Goal: Check status: Check status

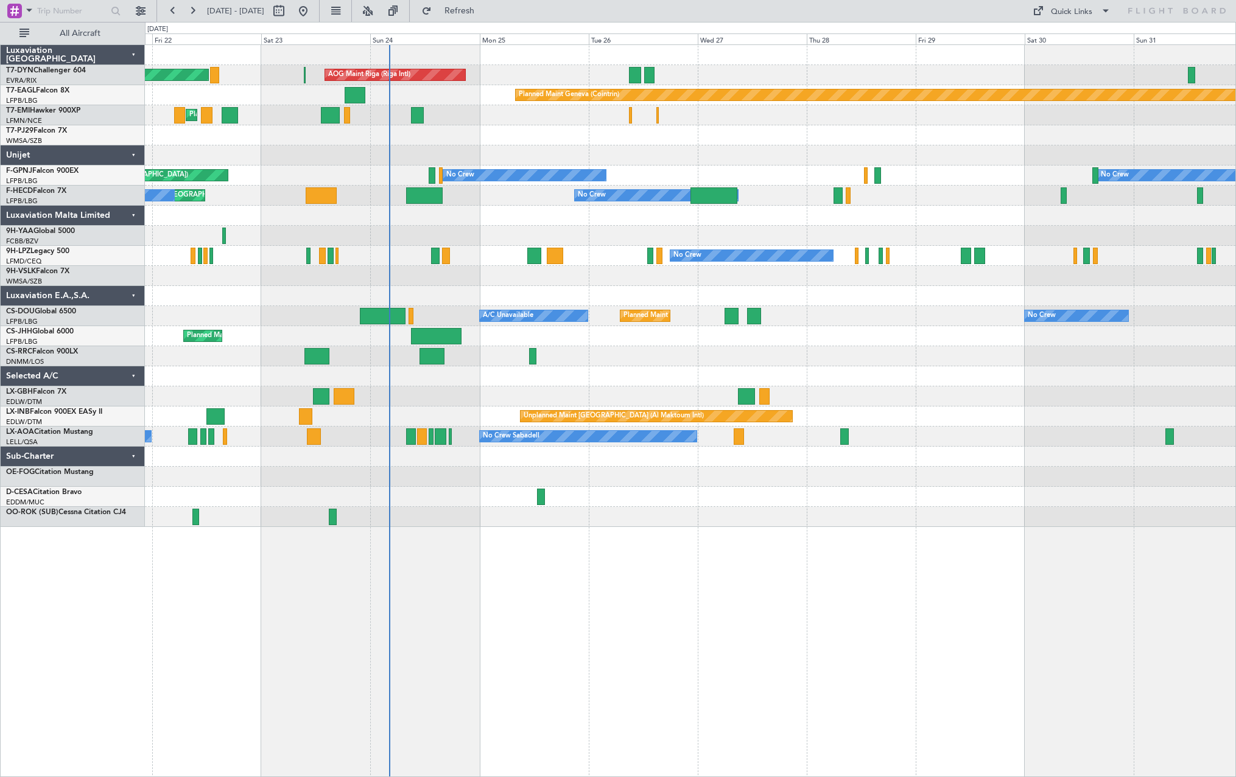
click at [520, 542] on div "Planned Maint [GEOGRAPHIC_DATA]-[GEOGRAPHIC_DATA] AOG Maint Riga (Riga Intl) Pl…" at bounding box center [690, 410] width 1091 height 733
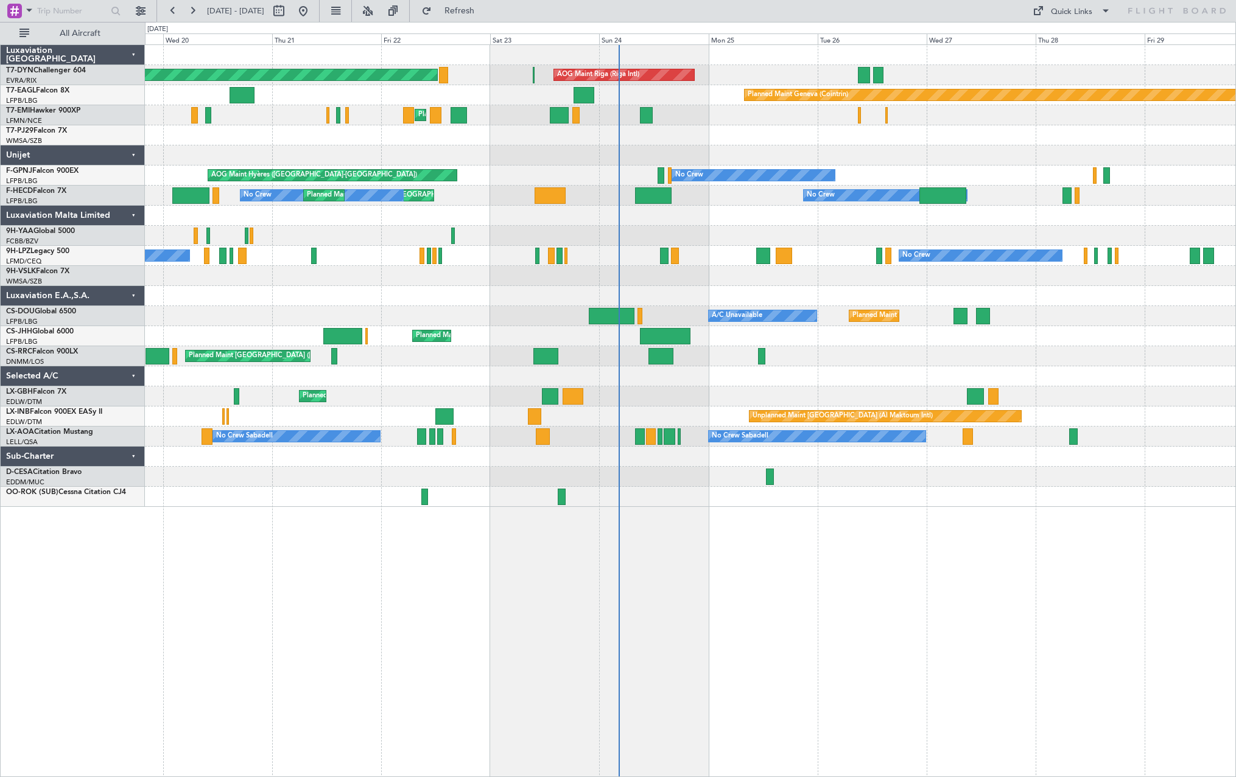
click at [778, 513] on div "AOG Maint Riga (Riga Intl) Planned Maint [GEOGRAPHIC_DATA]-[GEOGRAPHIC_DATA] Pl…" at bounding box center [690, 410] width 1091 height 733
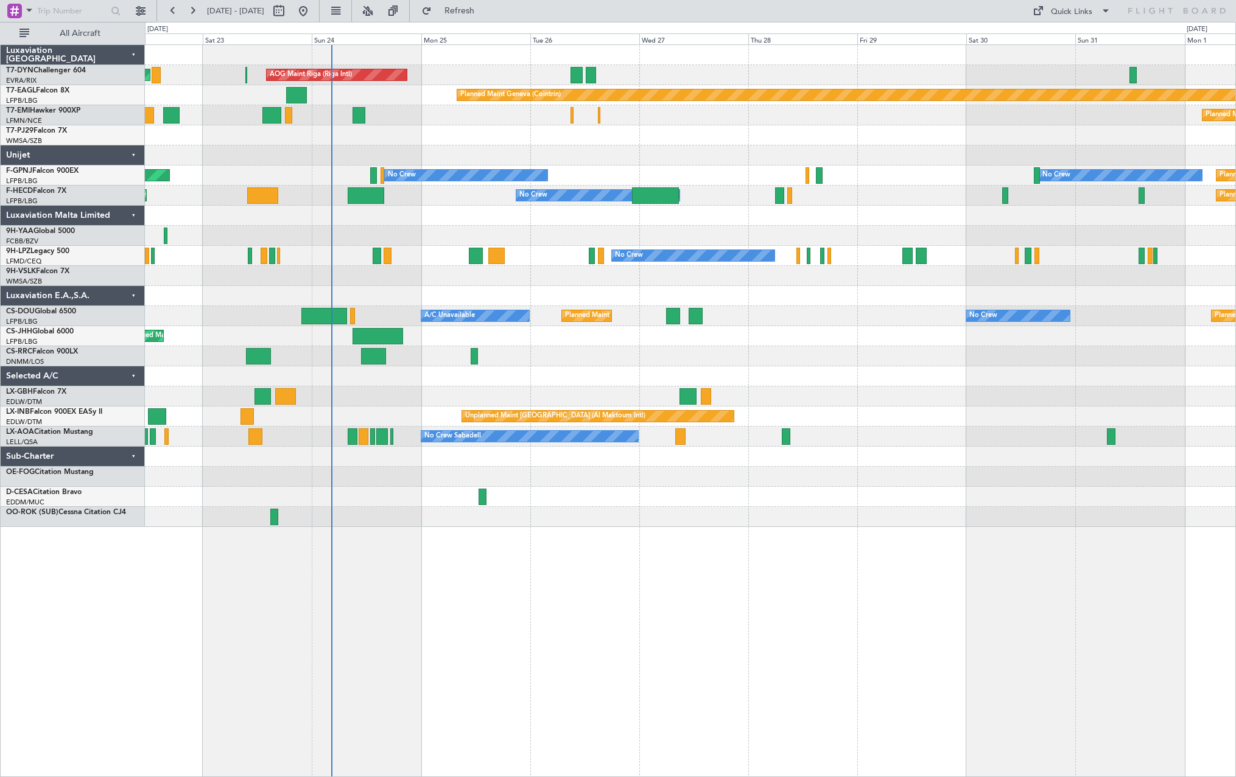
click at [481, 523] on div "AOG Maint Riga (Riga Intl) Planned Maint [GEOGRAPHIC_DATA]-[GEOGRAPHIC_DATA] Pl…" at bounding box center [690, 286] width 1090 height 482
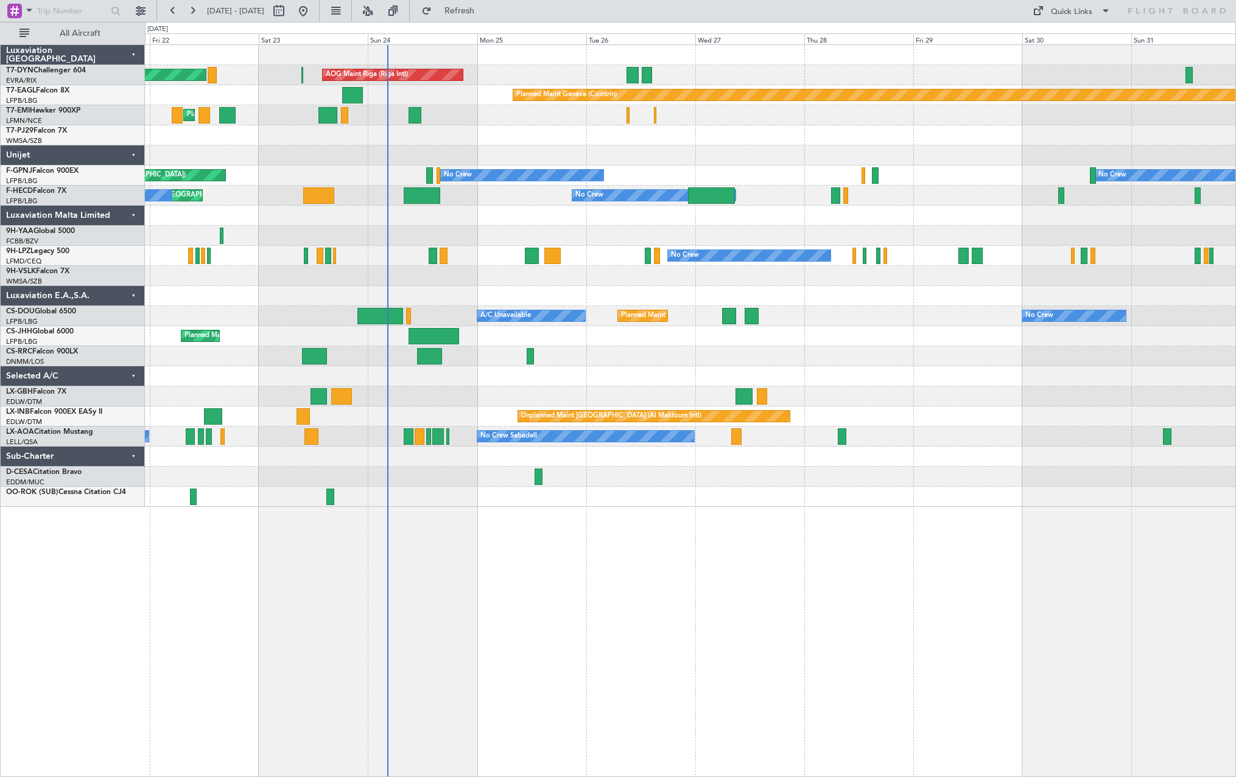
click at [542, 534] on div "AOG Maint Riga (Riga Intl) Planned Maint [GEOGRAPHIC_DATA]-[GEOGRAPHIC_DATA] Pl…" at bounding box center [690, 410] width 1091 height 733
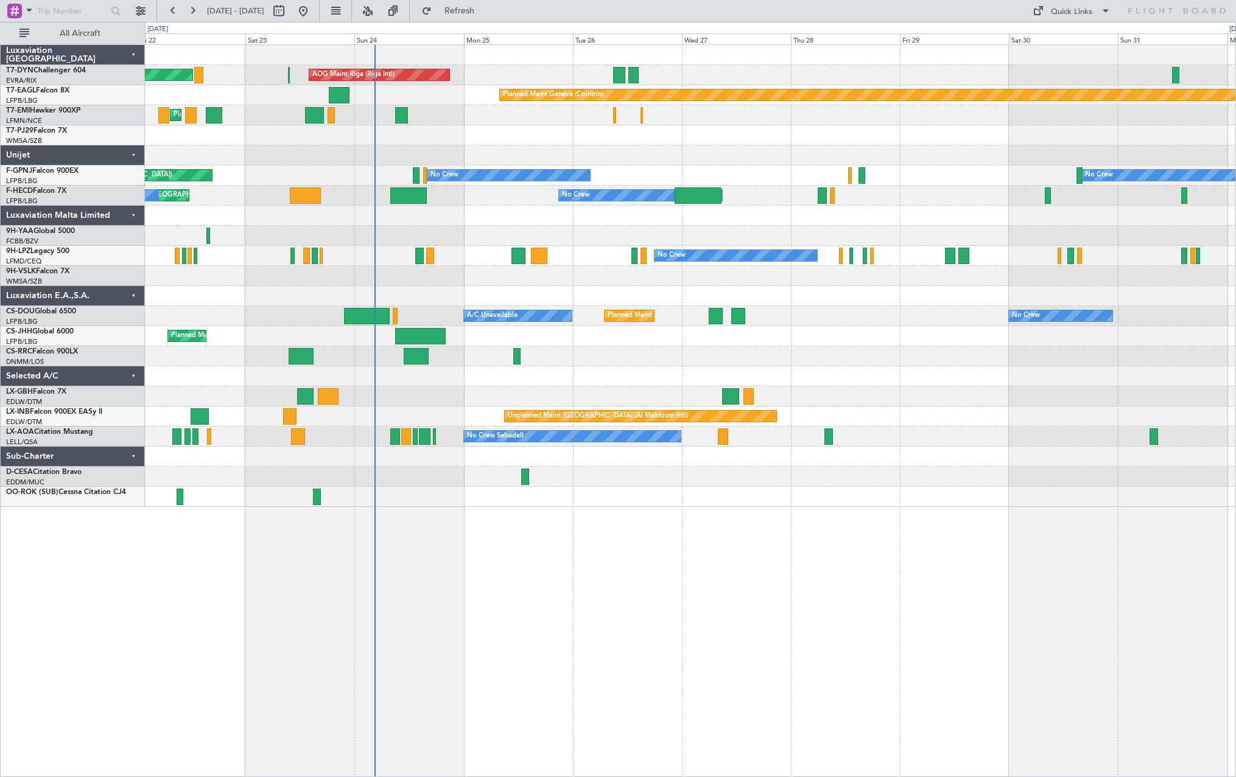
click at [620, 374] on div "AOG Maint Riga (Riga Intl) Planned Maint [GEOGRAPHIC_DATA]-[GEOGRAPHIC_DATA] Pl…" at bounding box center [690, 276] width 1090 height 462
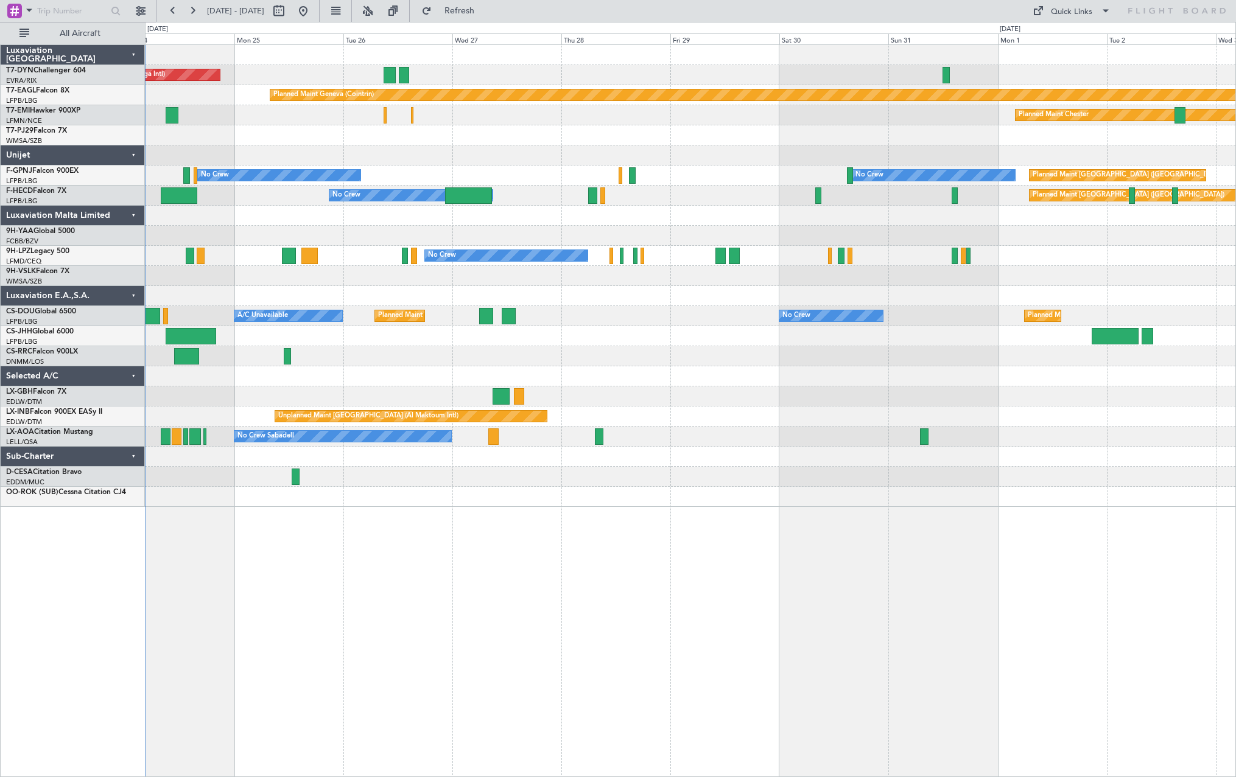
click at [536, 149] on div at bounding box center [690, 155] width 1090 height 20
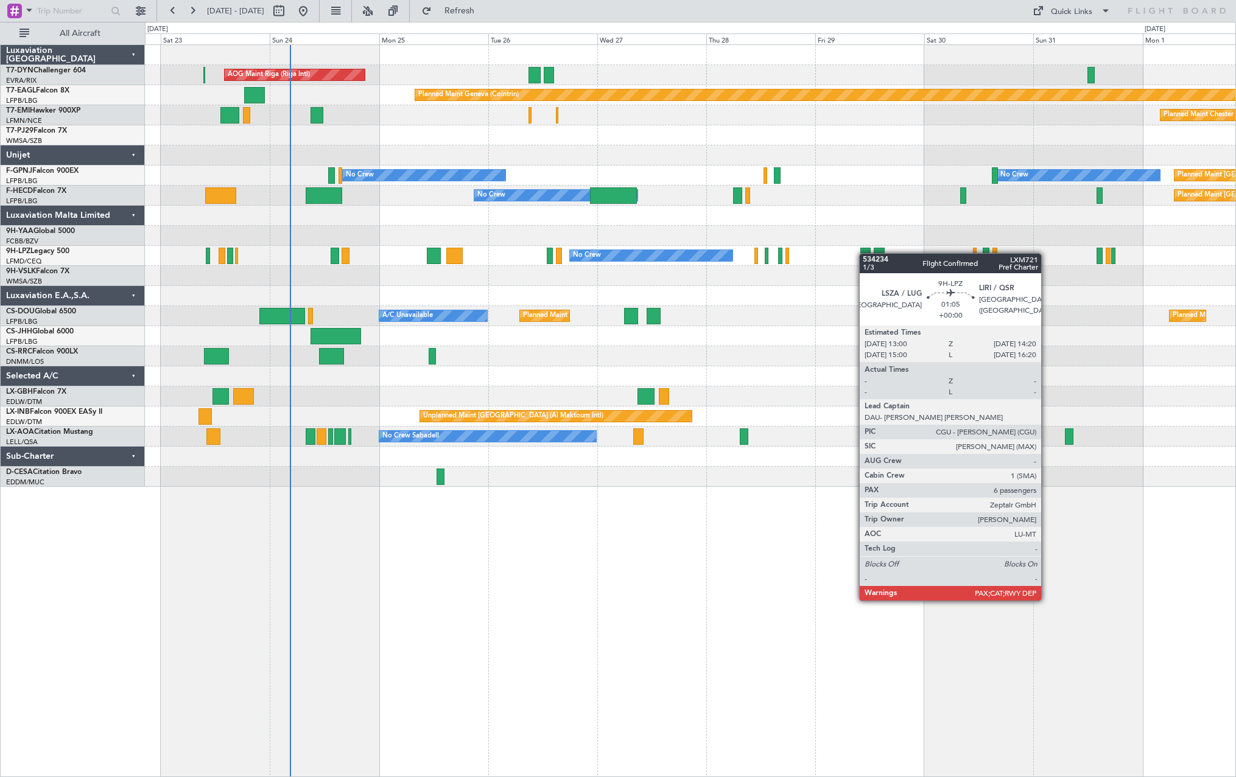
click at [1102, 254] on div "AOG Maint Riga (Riga Intl) Planned Maint [GEOGRAPHIC_DATA]-[GEOGRAPHIC_DATA] Pl…" at bounding box center [690, 266] width 1090 height 442
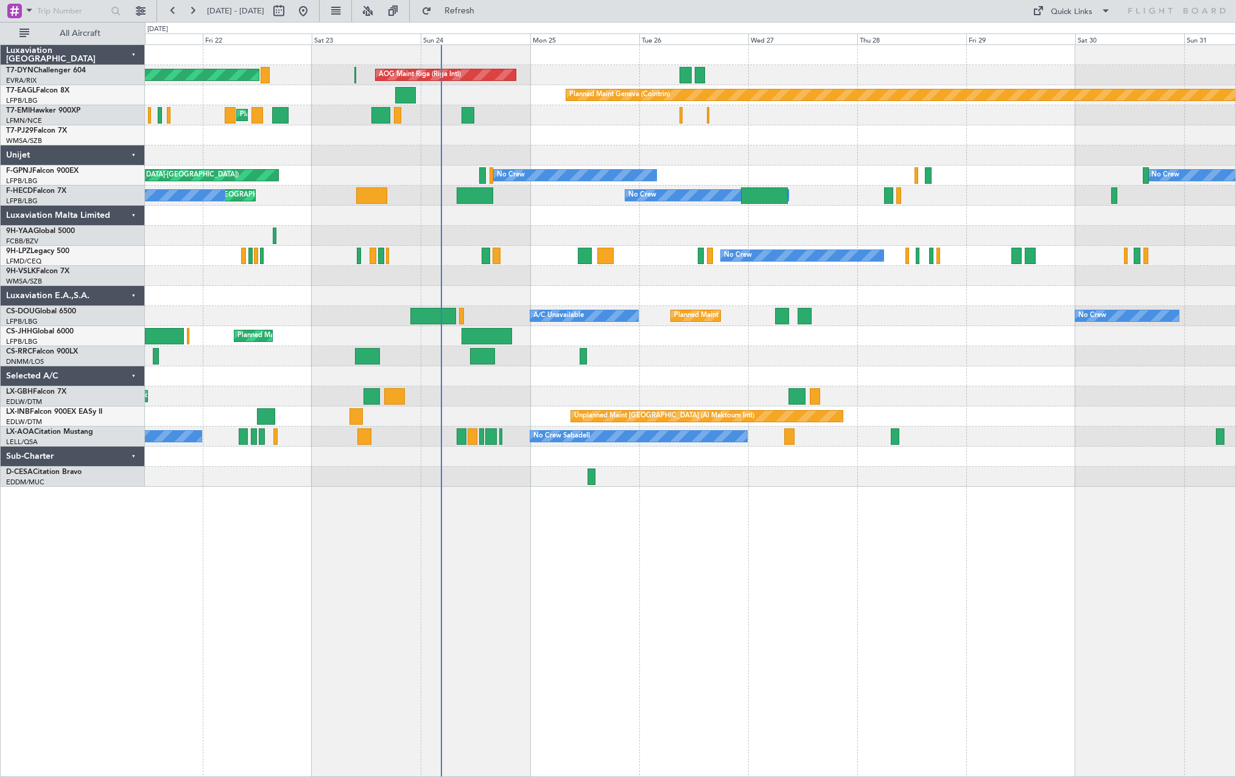
click at [653, 131] on div "AOG Maint Riga (Riga Intl) Planned Maint [GEOGRAPHIC_DATA]-[GEOGRAPHIC_DATA] Pl…" at bounding box center [690, 266] width 1090 height 442
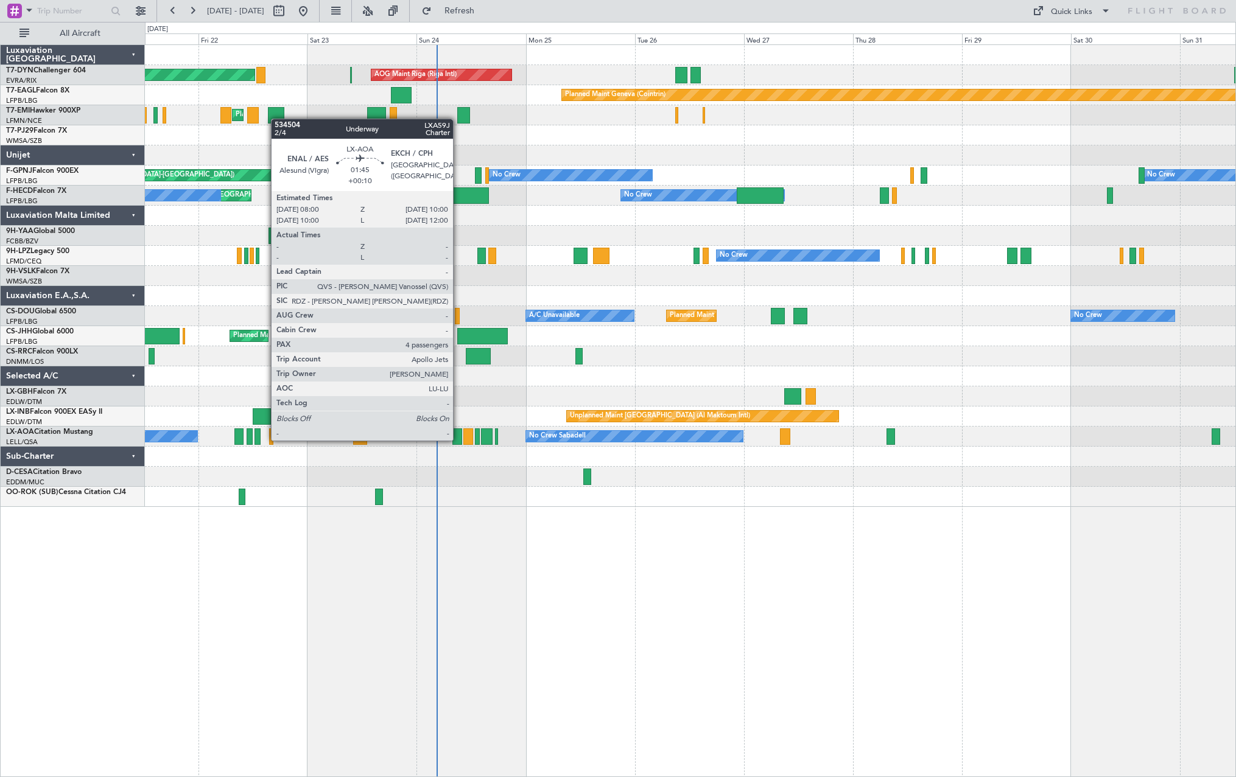
click at [458, 439] on div at bounding box center [456, 436] width 9 height 16
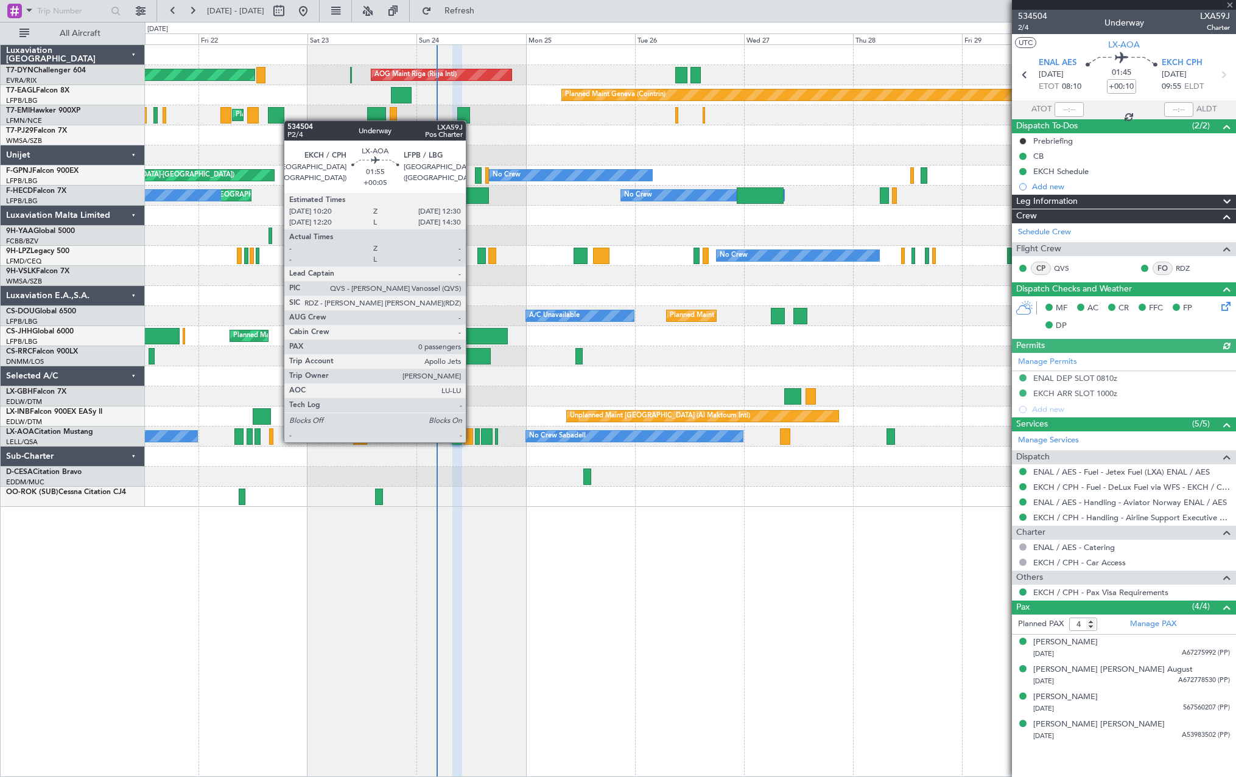
click at [471, 441] on div at bounding box center [468, 436] width 10 height 16
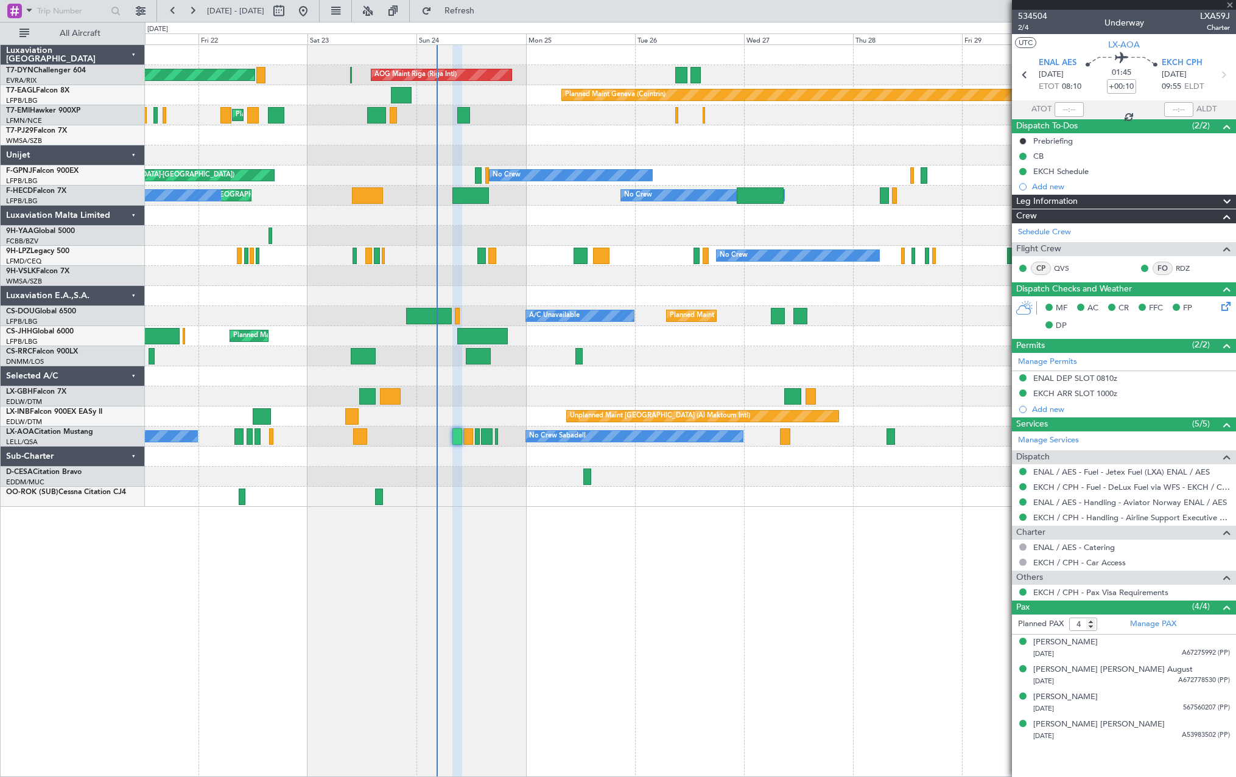
type input "+00:05"
type input "0"
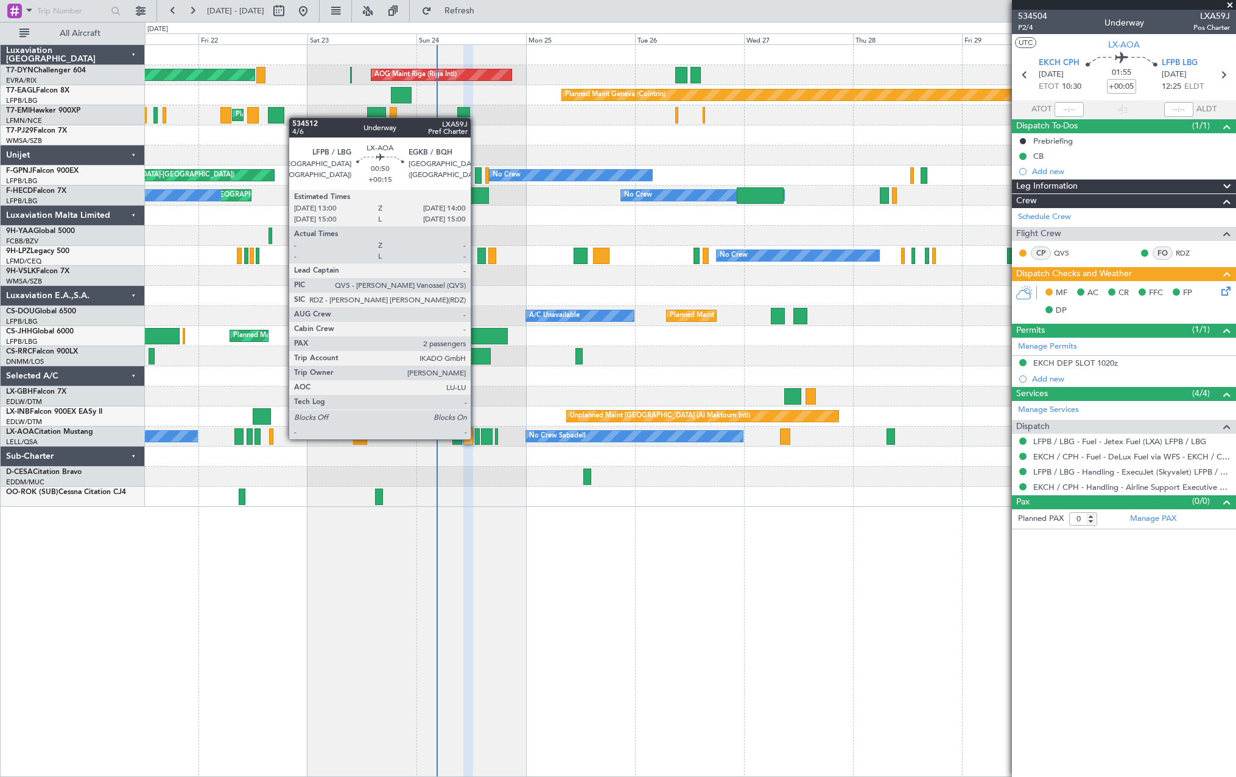
click at [476, 438] on div at bounding box center [477, 436] width 5 height 16
type input "+00:15"
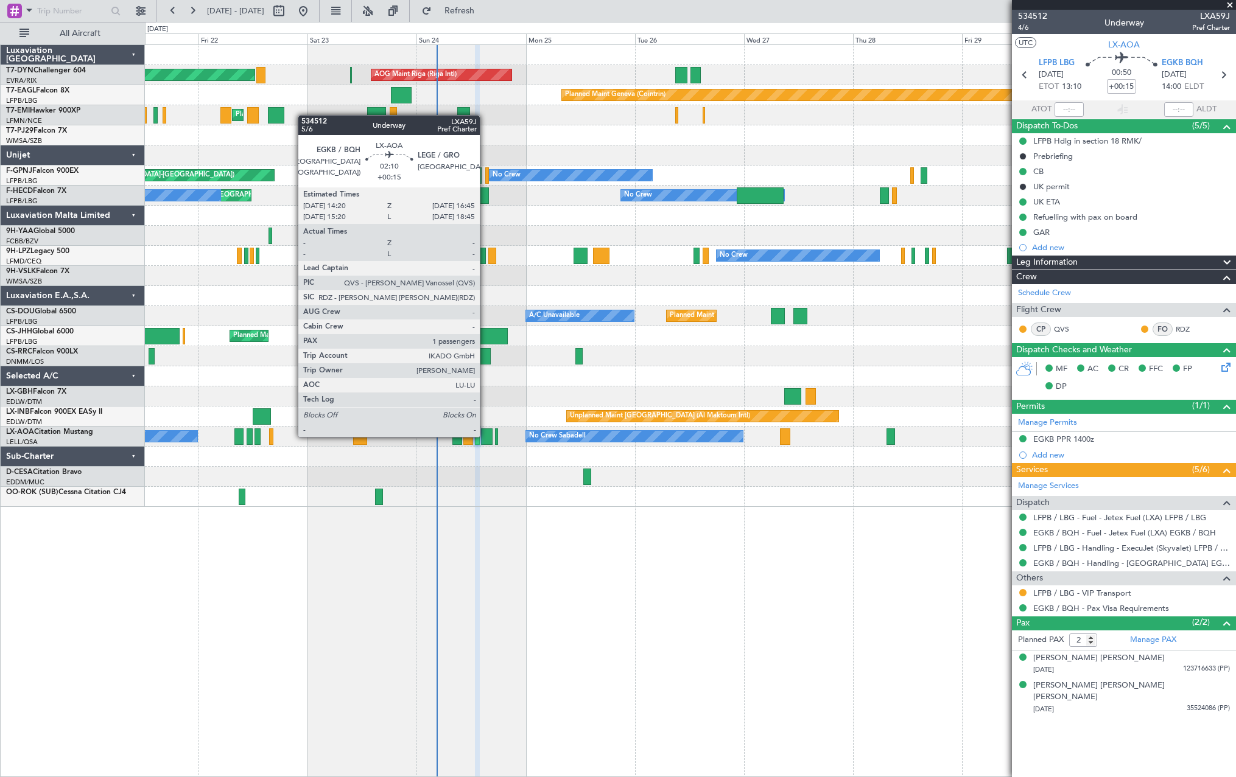
click at [485, 436] on div at bounding box center [487, 436] width 12 height 16
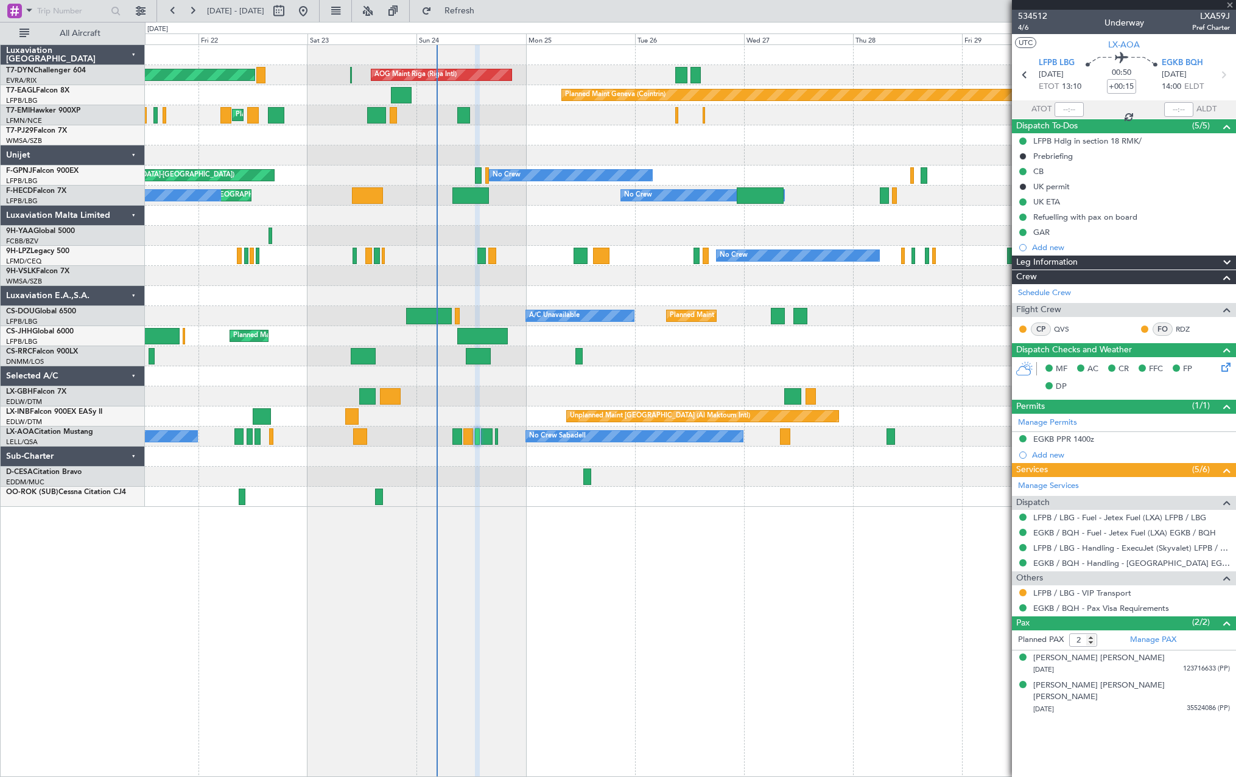
type input "1"
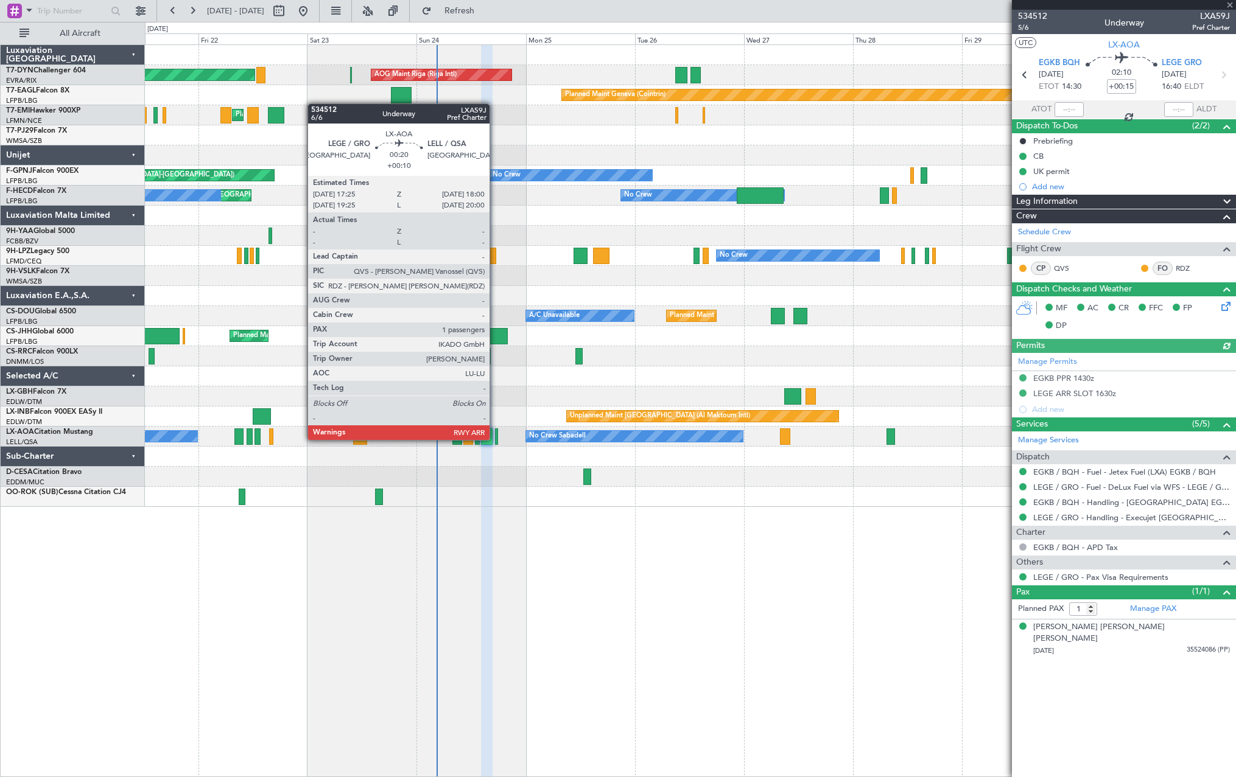
click at [495, 439] on div at bounding box center [496, 436] width 3 height 16
